Goal: Task Accomplishment & Management: Use online tool/utility

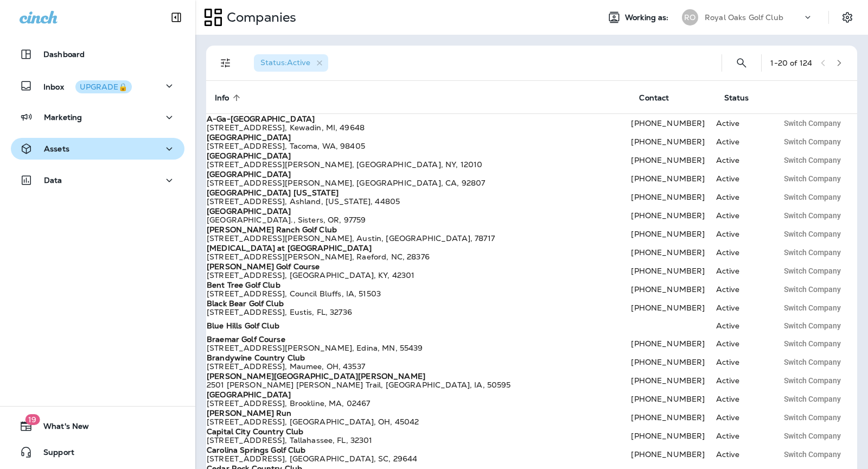
click at [111, 145] on div "Assets" at bounding box center [98, 149] width 156 height 14
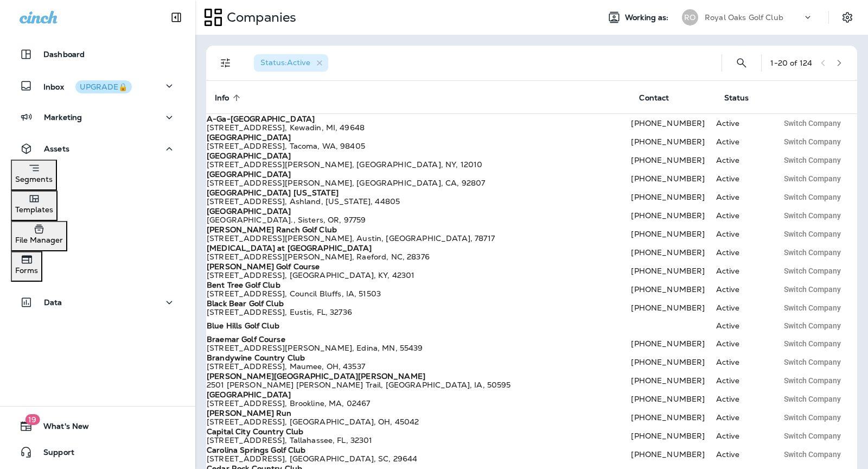
click at [53, 202] on div "Templates" at bounding box center [34, 203] width 38 height 22
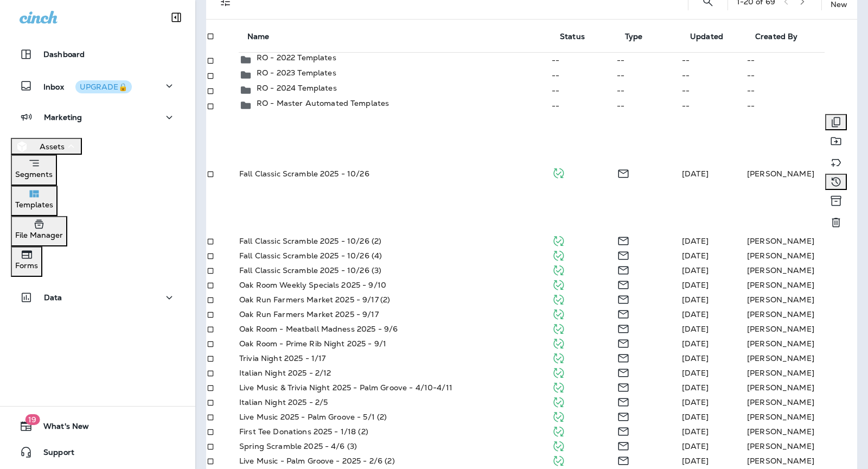
scroll to position [121, 0]
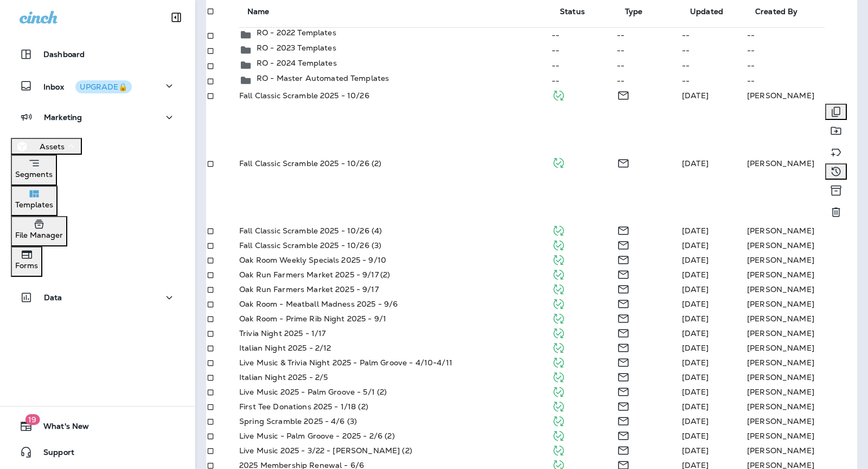
click at [426, 168] on div "Fall Classic Scramble 2025 - 10/26 (2)" at bounding box center [394, 163] width 311 height 9
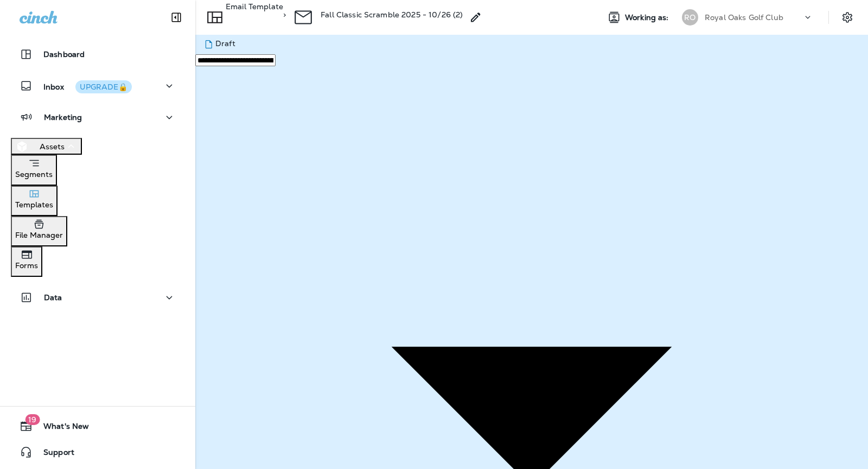
click at [69, 271] on button "Publish" at bounding box center [52, 265] width 36 height 12
click at [53, 207] on div "Templates" at bounding box center [34, 198] width 38 height 22
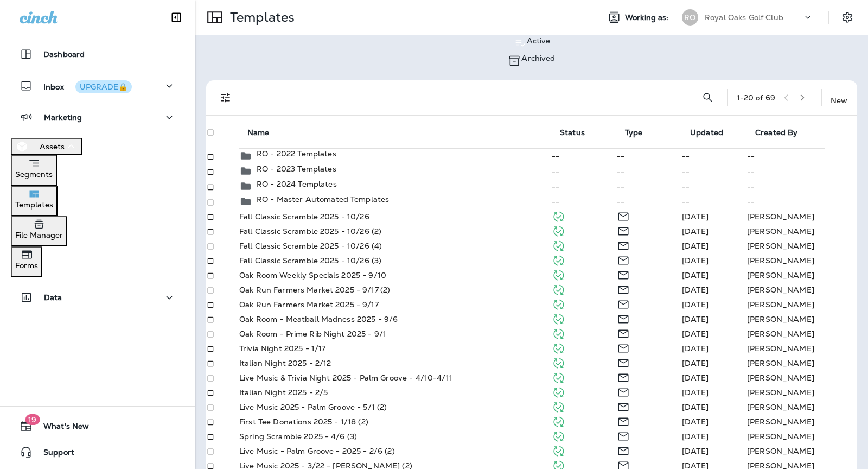
click at [449, 250] on div "Fall Classic Scramble 2025 - 10/26 (4)" at bounding box center [394, 245] width 311 height 9
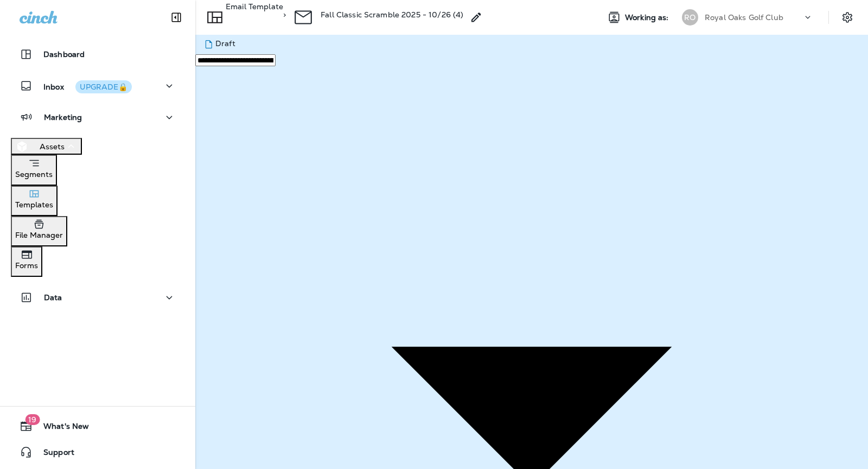
click at [69, 271] on button "Publish" at bounding box center [52, 265] width 36 height 12
click at [53, 206] on div "Templates" at bounding box center [34, 198] width 38 height 22
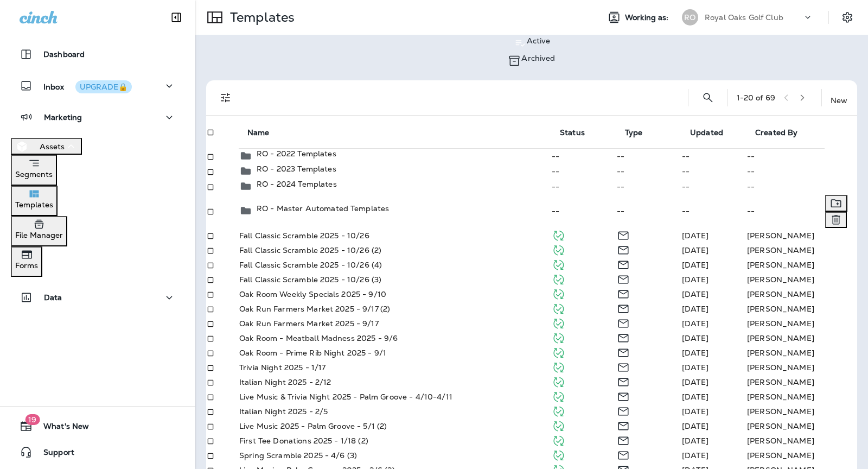
scroll to position [65, 0]
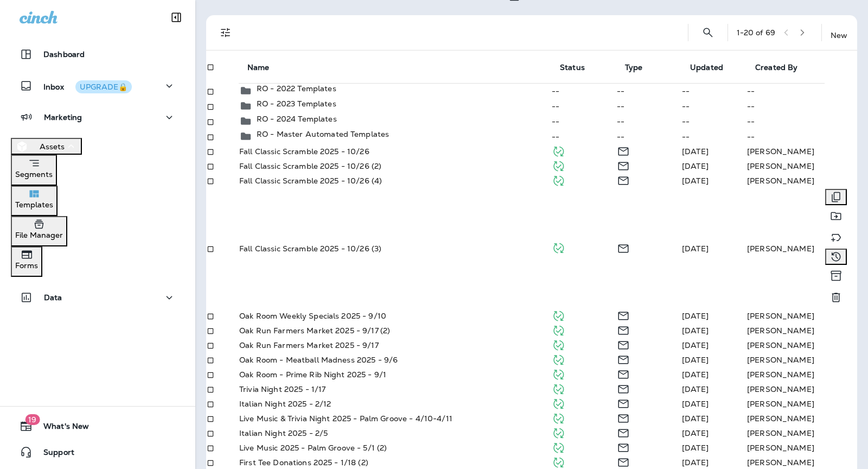
click at [442, 309] on td "Fall Classic Scramble 2025 - 10/26 (3)" at bounding box center [395, 248] width 313 height 120
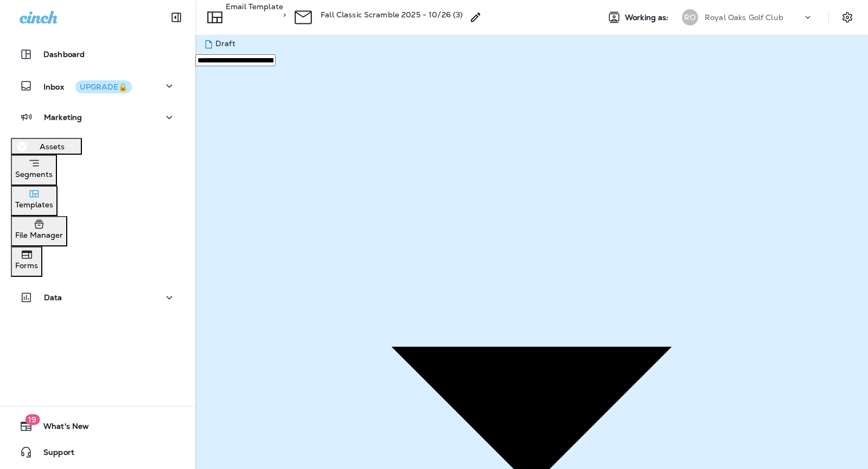
click at [69, 271] on button "Publish" at bounding box center [52, 265] width 36 height 12
